Goal: Transaction & Acquisition: Purchase product/service

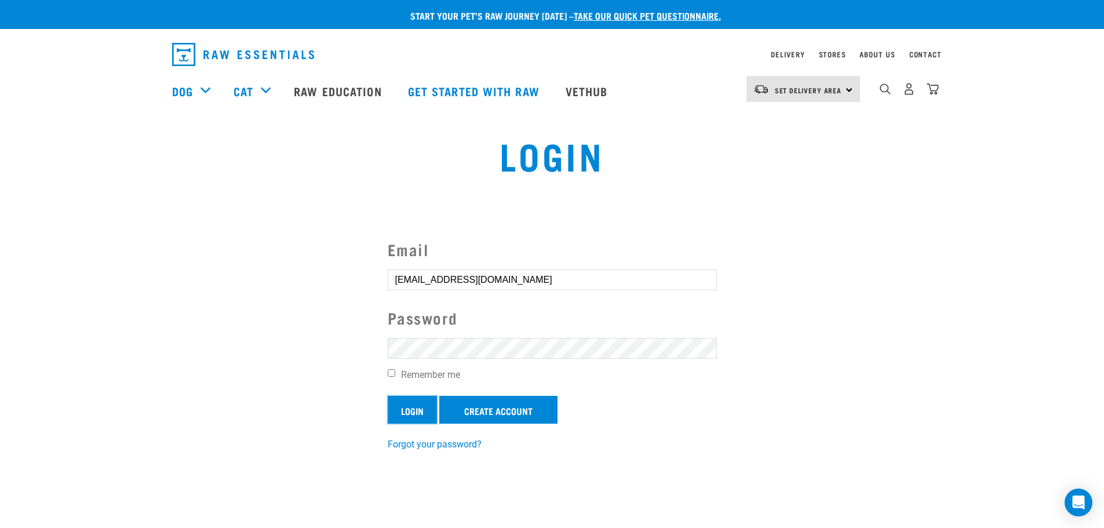
click at [418, 409] on input "Login" at bounding box center [412, 410] width 49 height 28
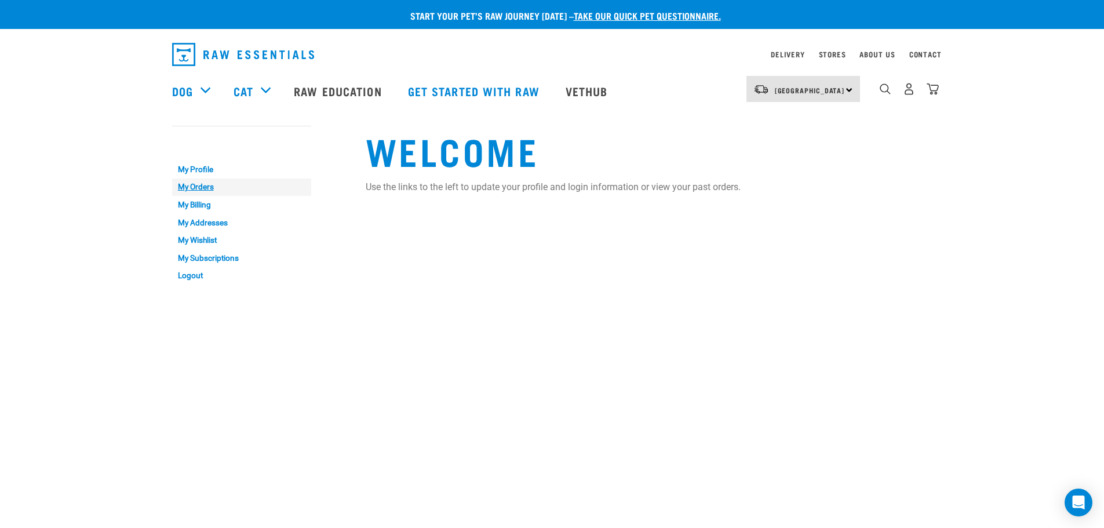
click at [187, 186] on link "My Orders" at bounding box center [241, 187] width 139 height 18
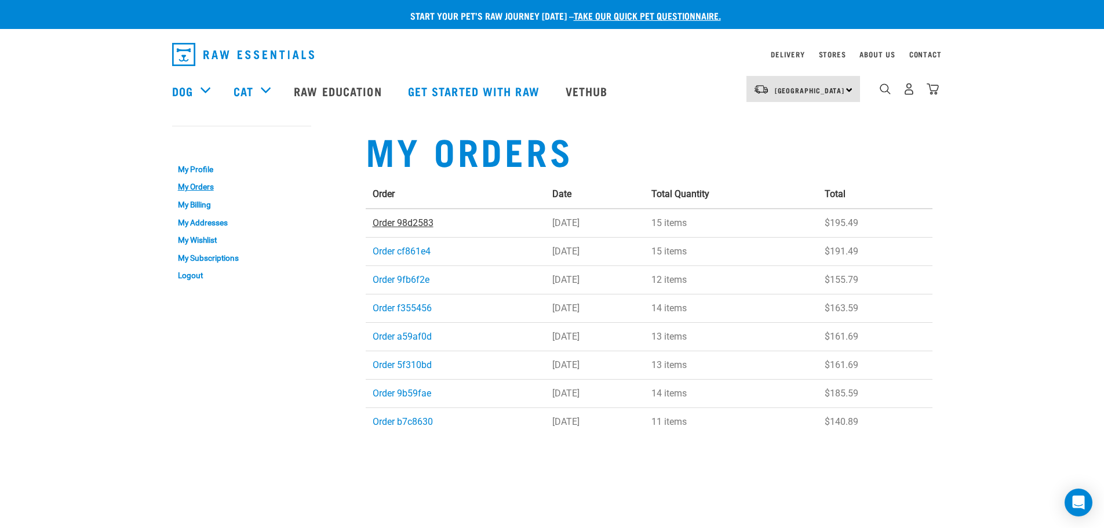
click at [426, 226] on link "Order 98d2583" at bounding box center [403, 222] width 61 height 11
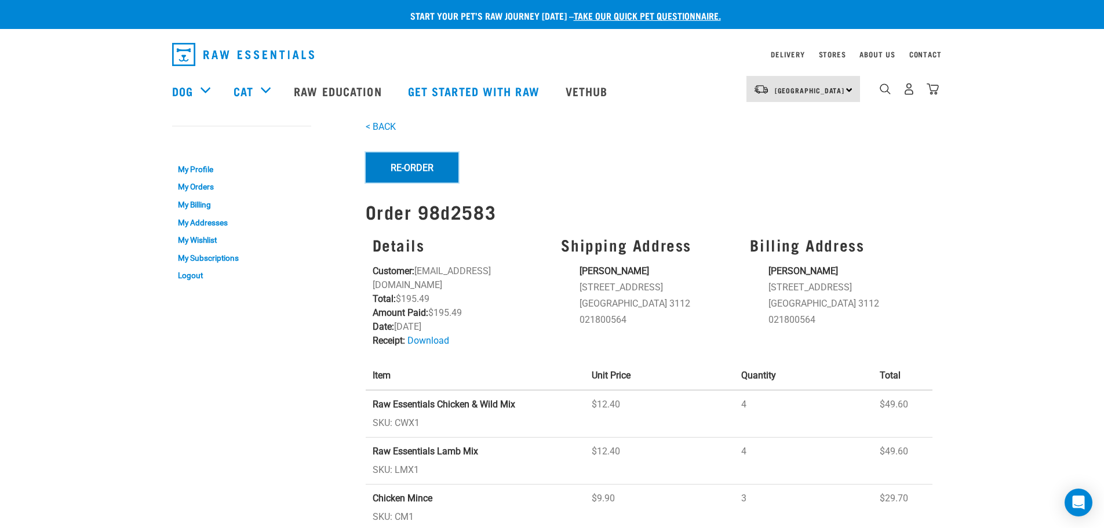
click at [418, 165] on button "Re-Order" at bounding box center [412, 167] width 93 height 30
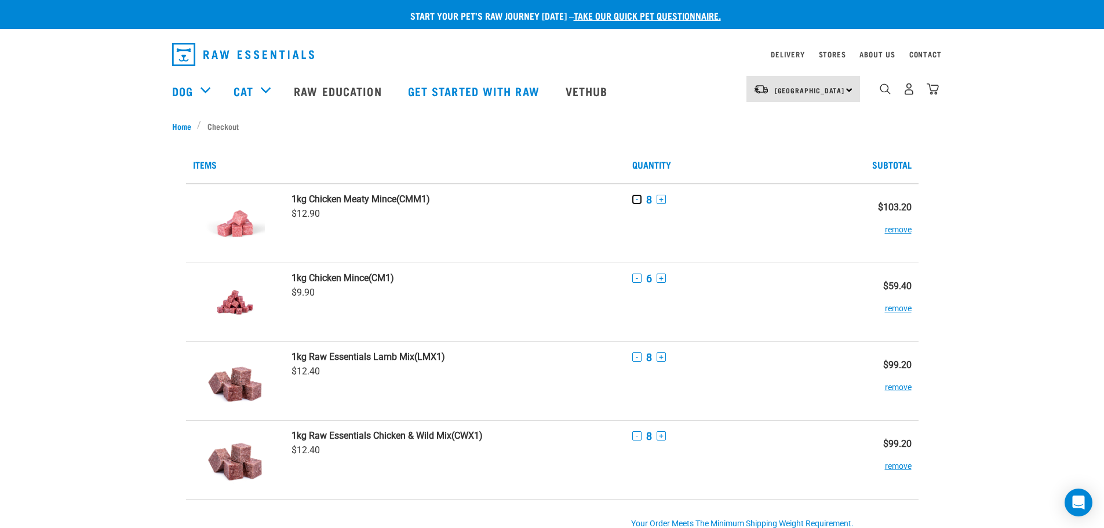
click at [639, 200] on button "-" at bounding box center [636, 199] width 9 height 9
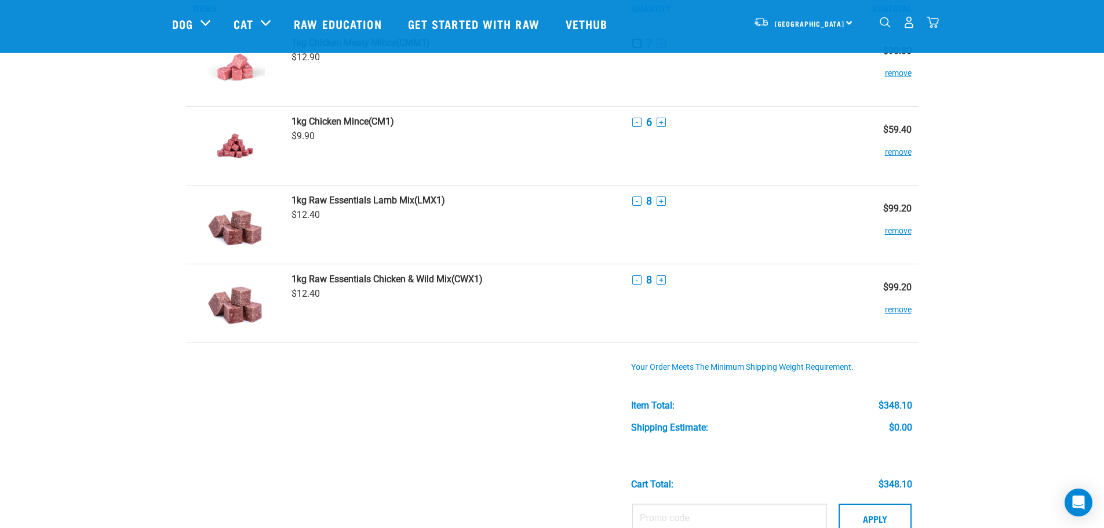
scroll to position [58, 0]
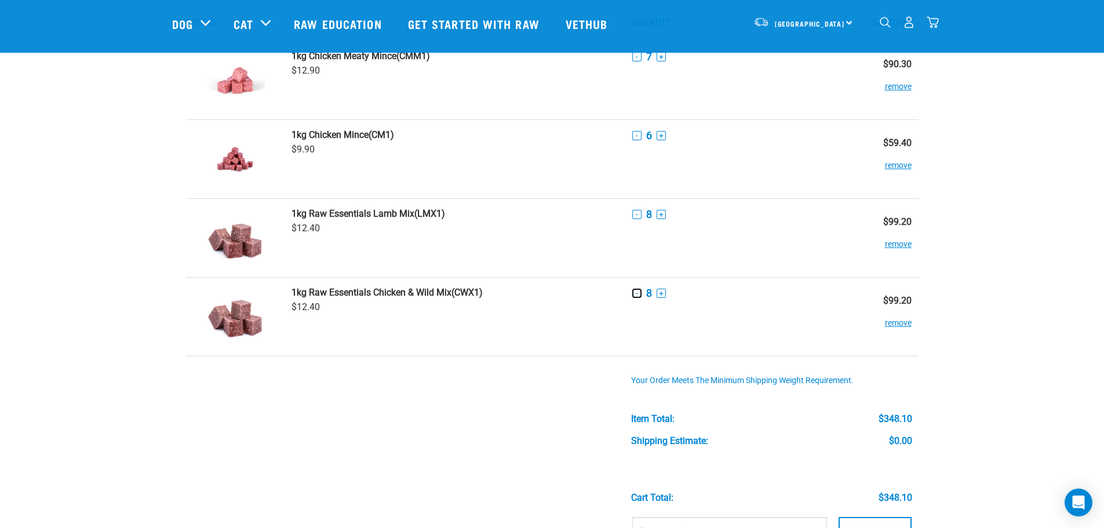
click at [633, 290] on button "-" at bounding box center [636, 293] width 9 height 9
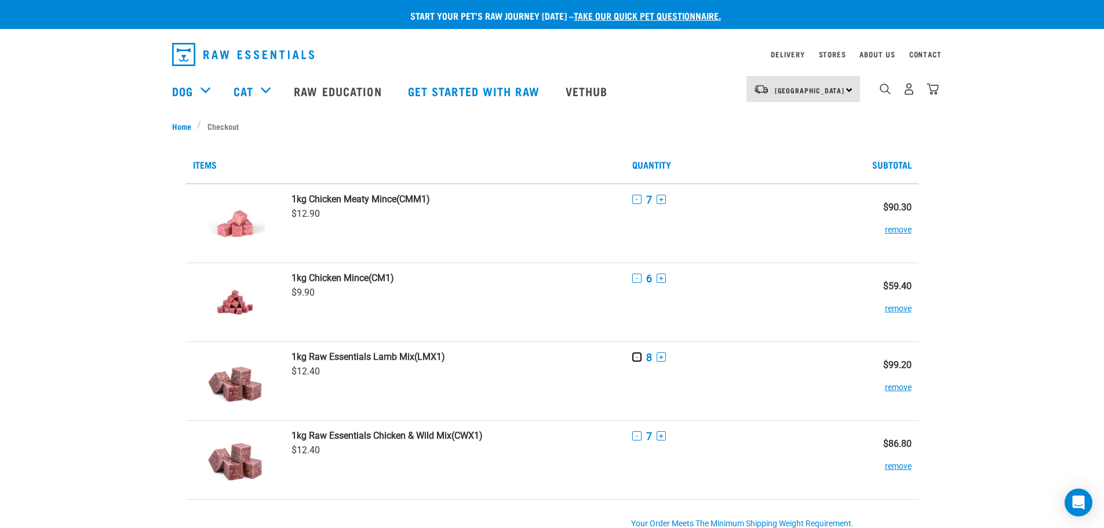
click at [633, 353] on button "-" at bounding box center [636, 356] width 9 height 9
click at [892, 389] on button "remove" at bounding box center [898, 381] width 27 height 23
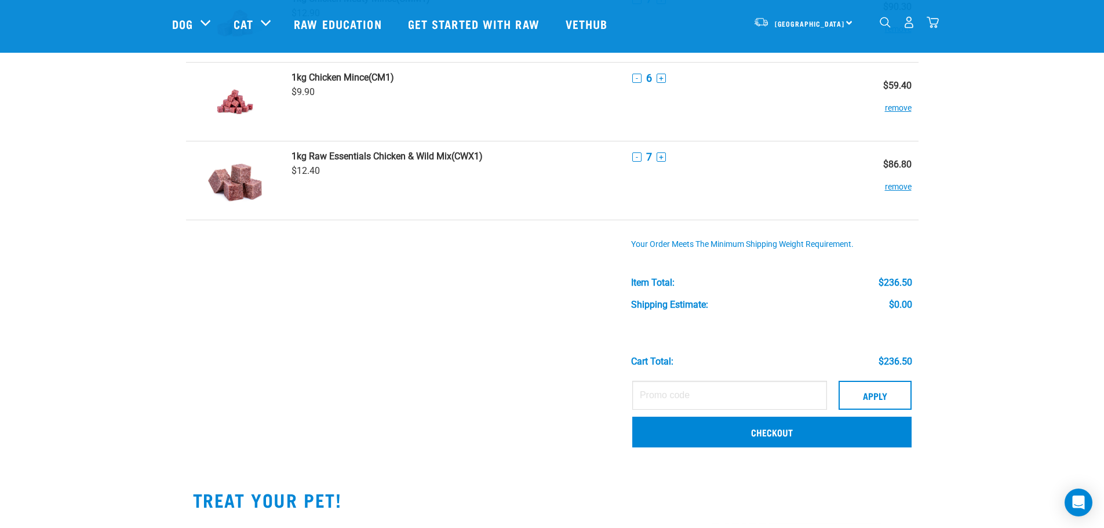
scroll to position [116, 0]
click at [884, 399] on button "Apply" at bounding box center [874, 394] width 73 height 29
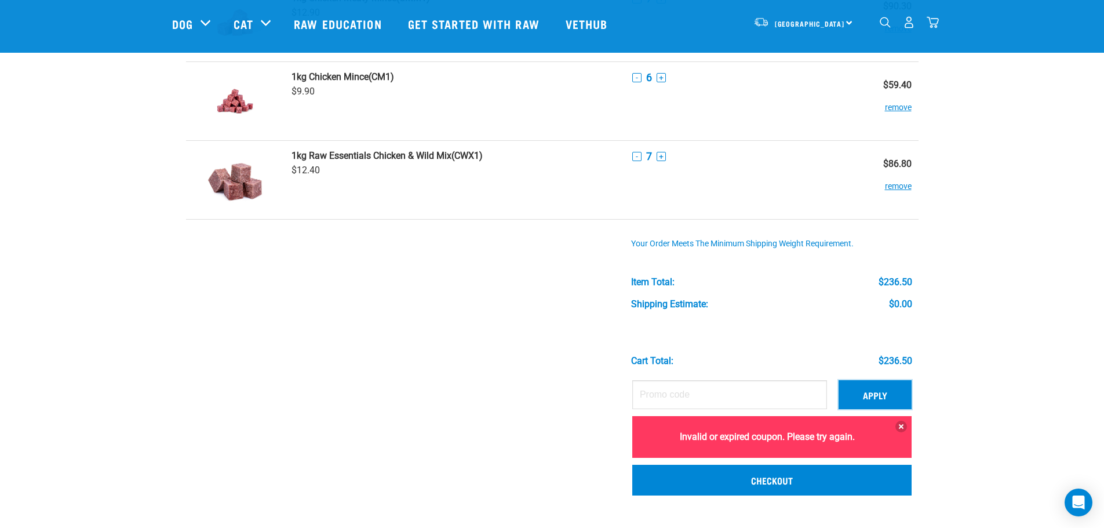
click at [875, 396] on button "Apply" at bounding box center [874, 394] width 73 height 29
click at [878, 390] on button "Apply" at bounding box center [874, 394] width 73 height 29
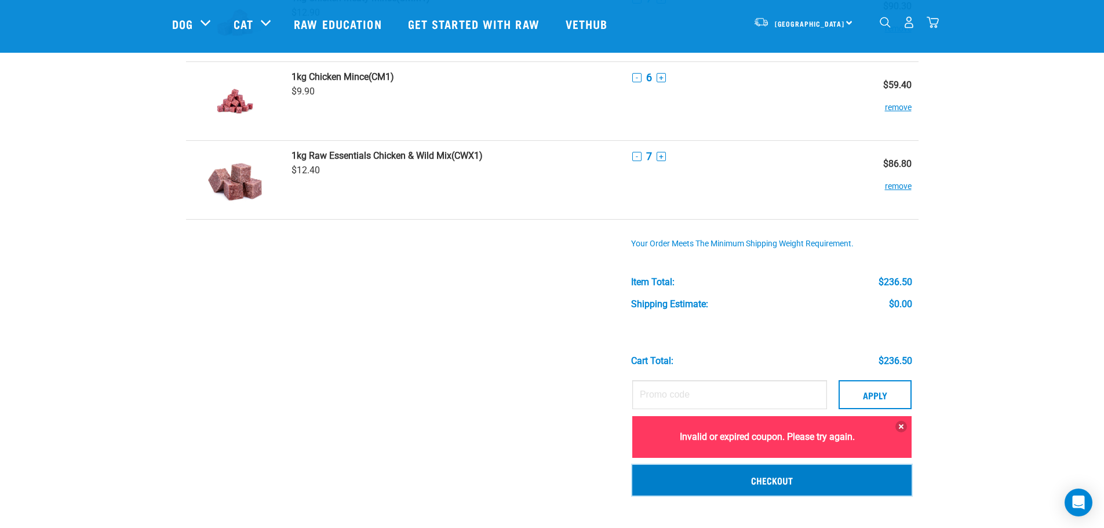
click at [857, 486] on link "Checkout" at bounding box center [771, 480] width 279 height 30
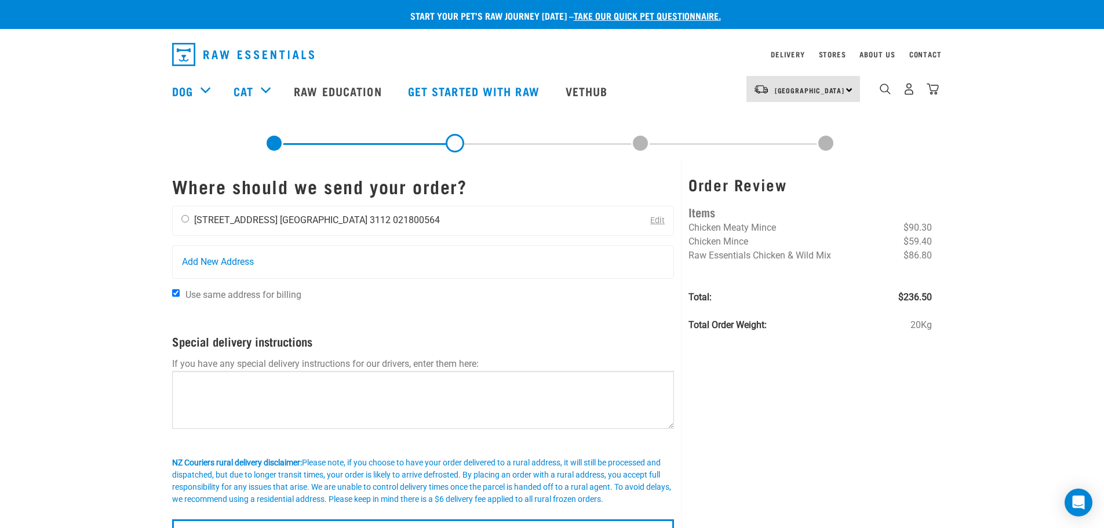
click at [183, 224] on div "[PERSON_NAME] [STREET_ADDRESS] [GEOGRAPHIC_DATA] 3112 021800564" at bounding box center [311, 220] width 276 height 29
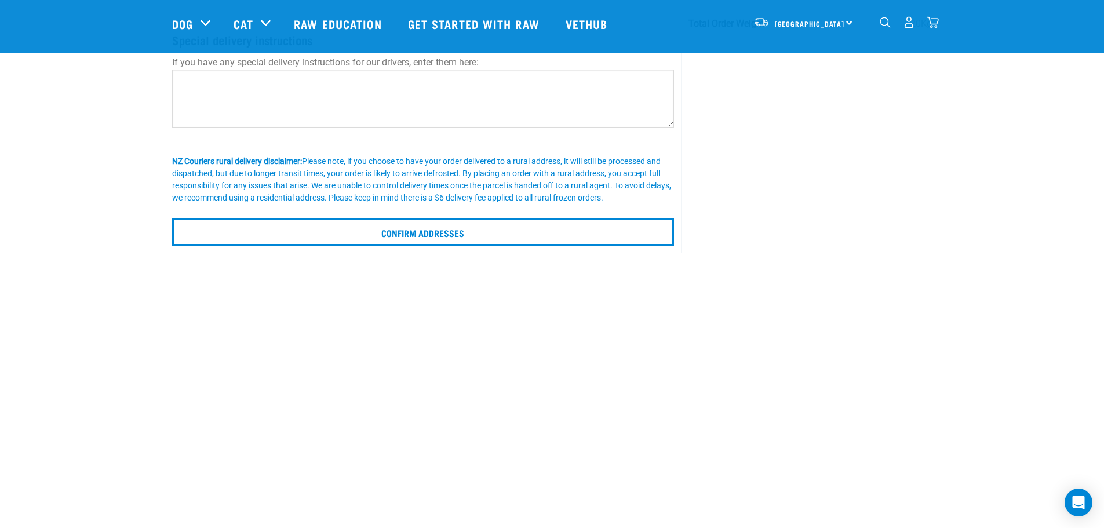
scroll to position [232, 0]
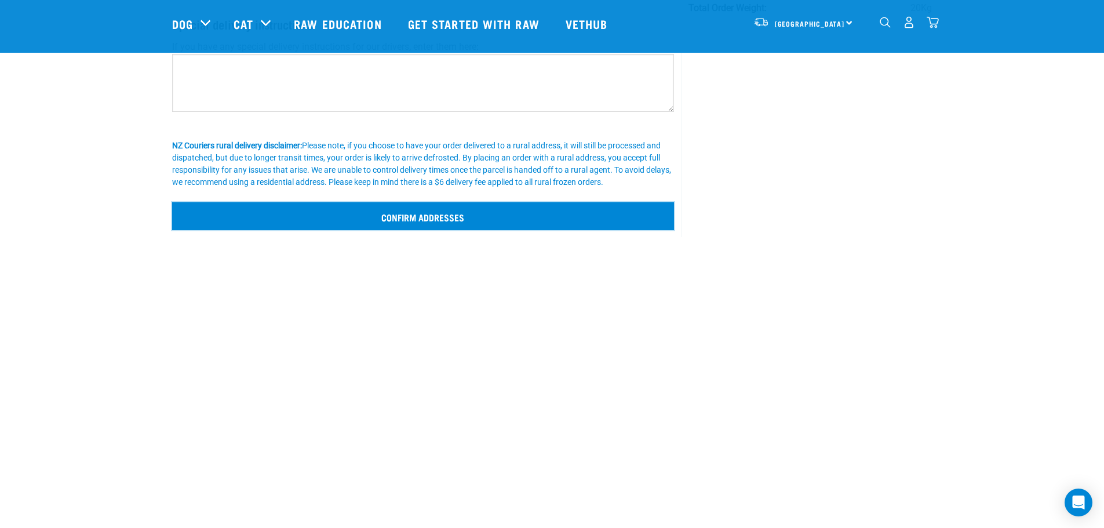
click at [440, 221] on input "Confirm addresses" at bounding box center [423, 216] width 502 height 28
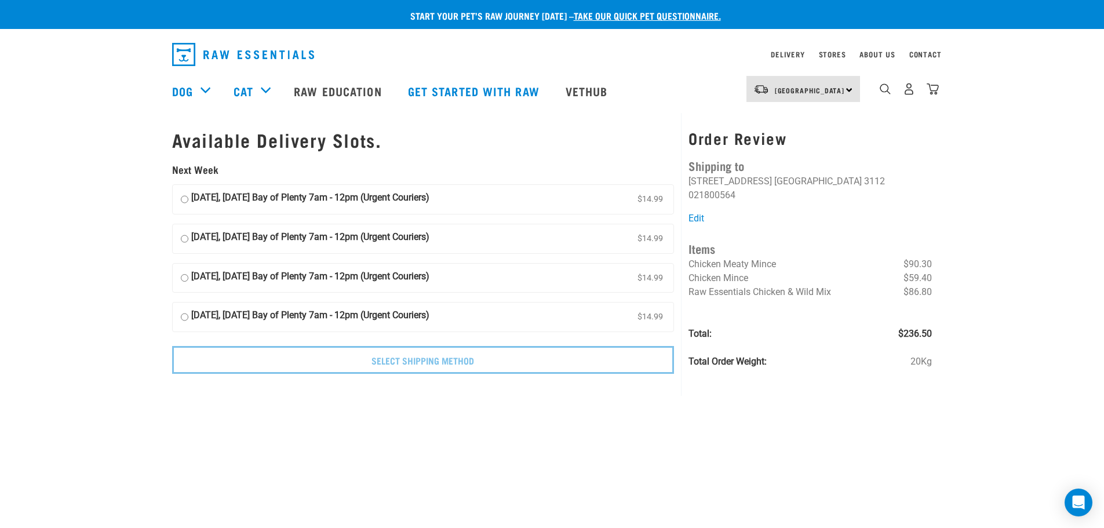
click at [185, 198] on input "[DATE], [DATE] Bay of Plenty 7am - 12pm (Urgent Couriers) $14.99" at bounding box center [185, 199] width 8 height 17
radio input "true"
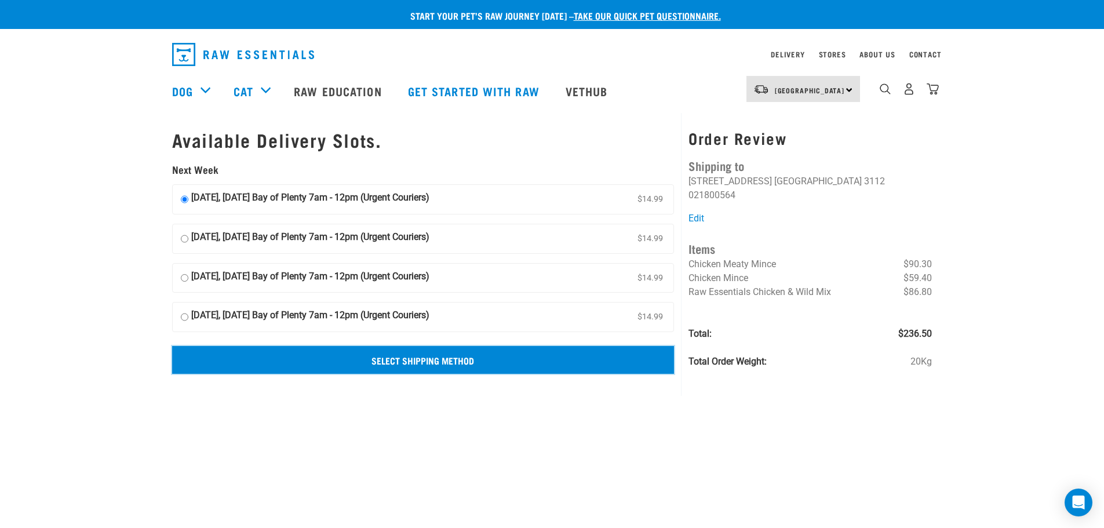
click at [501, 367] on input "Select Shipping Method" at bounding box center [423, 360] width 502 height 28
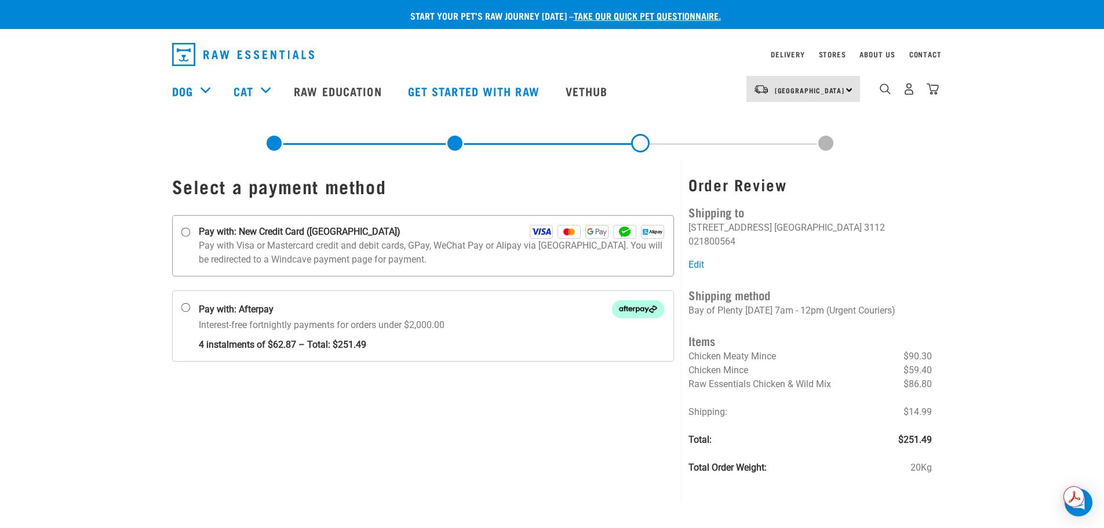
click at [187, 228] on input "Pay with: New Credit Card (Windcave)" at bounding box center [185, 232] width 9 height 9
radio input "true"
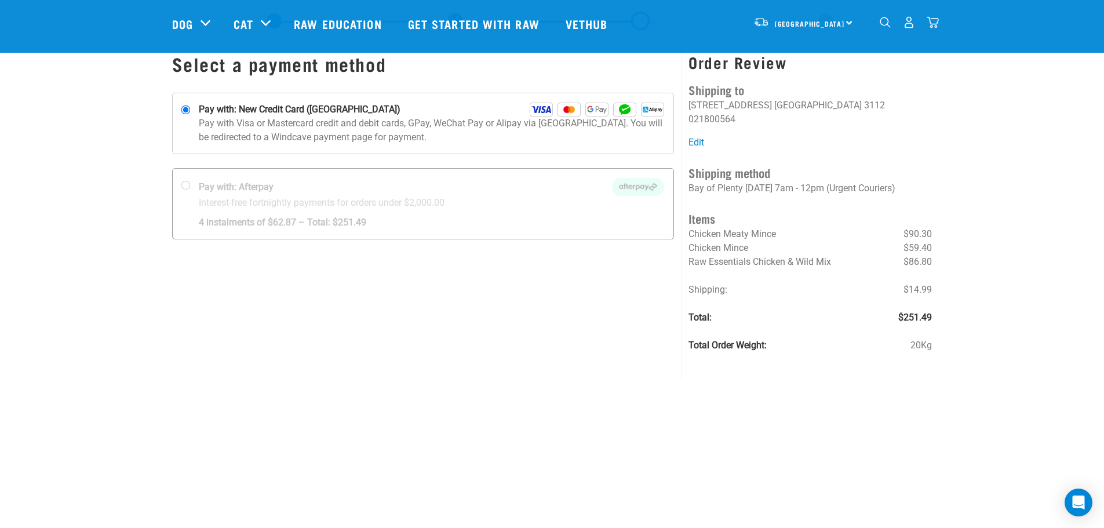
scroll to position [58, 0]
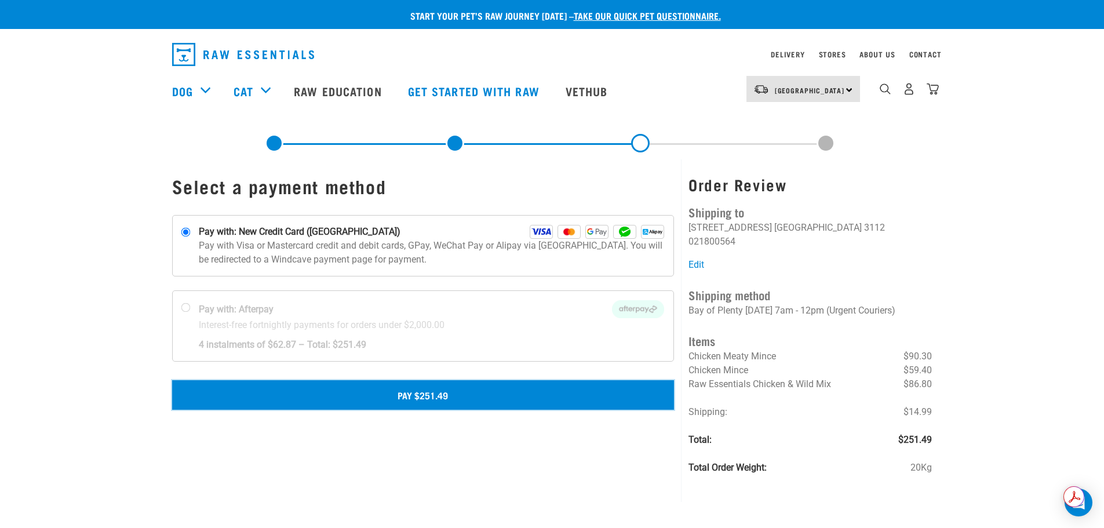
click at [580, 389] on button "Pay $251.49" at bounding box center [423, 394] width 502 height 29
